Goal: Find specific page/section: Find specific page/section

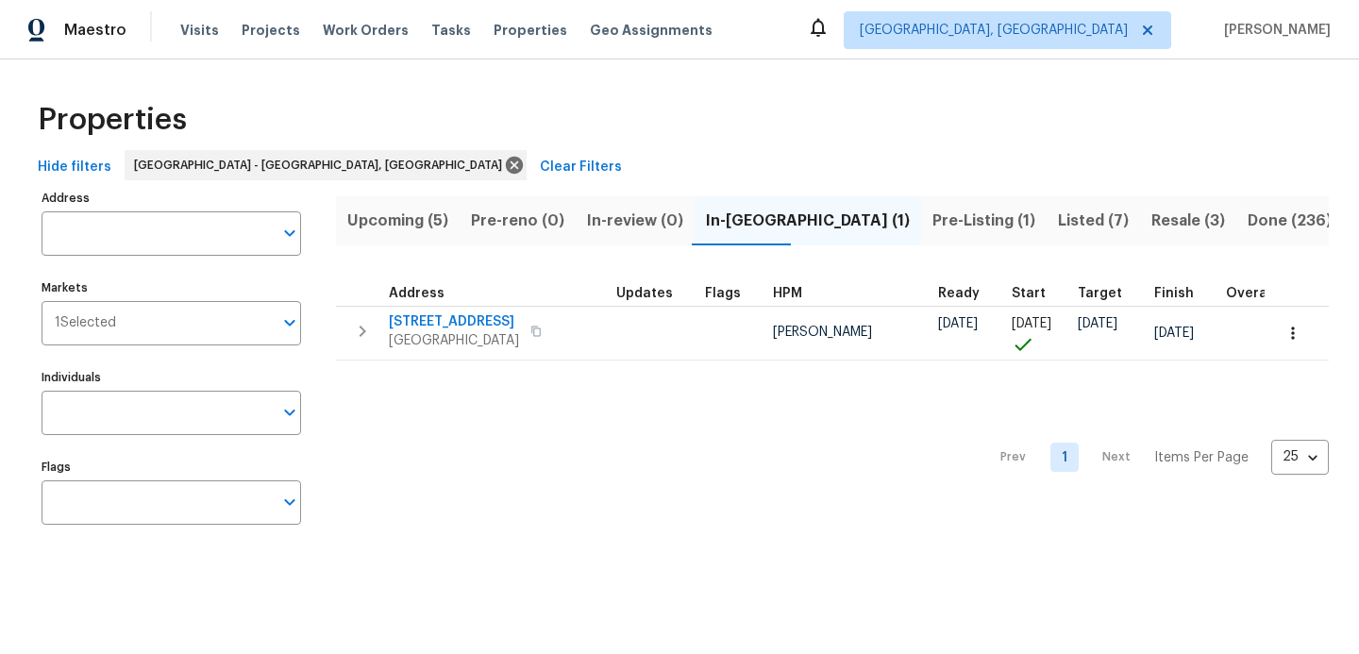
click at [432, 212] on span "Upcoming (5)" at bounding box center [397, 221] width 101 height 26
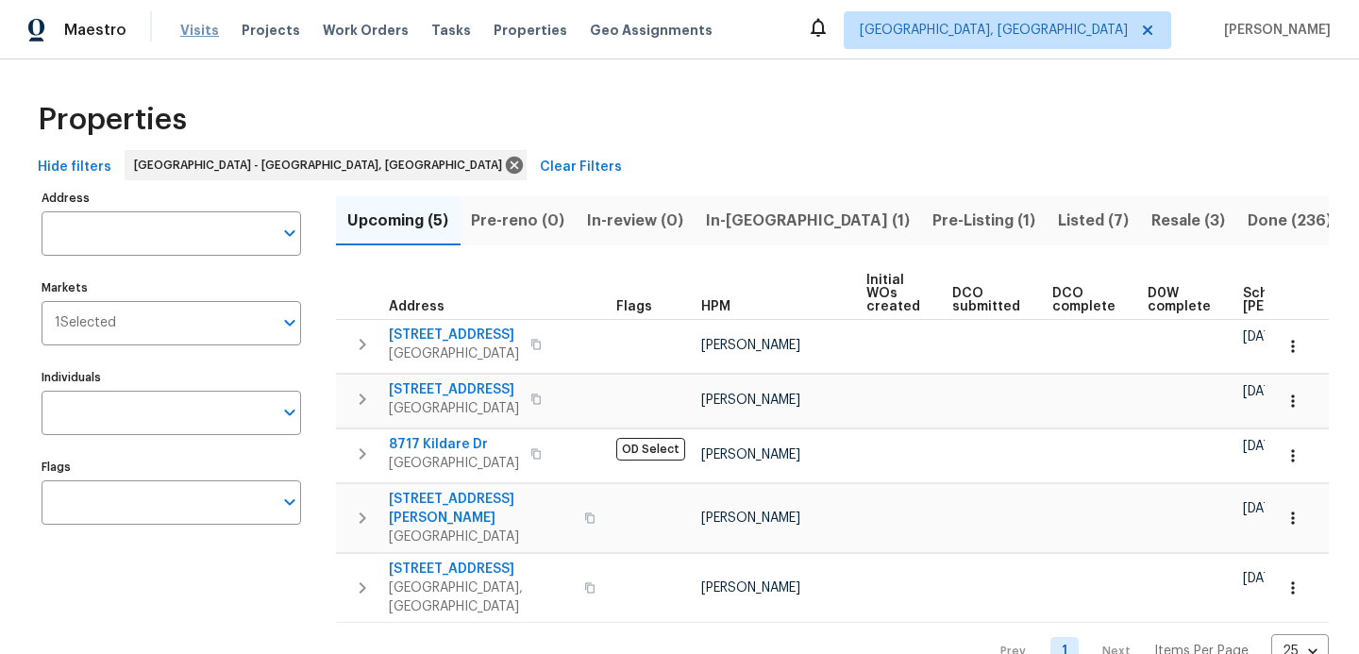
click at [209, 33] on span "Visits" at bounding box center [199, 30] width 39 height 19
